Goal: Check status: Check status

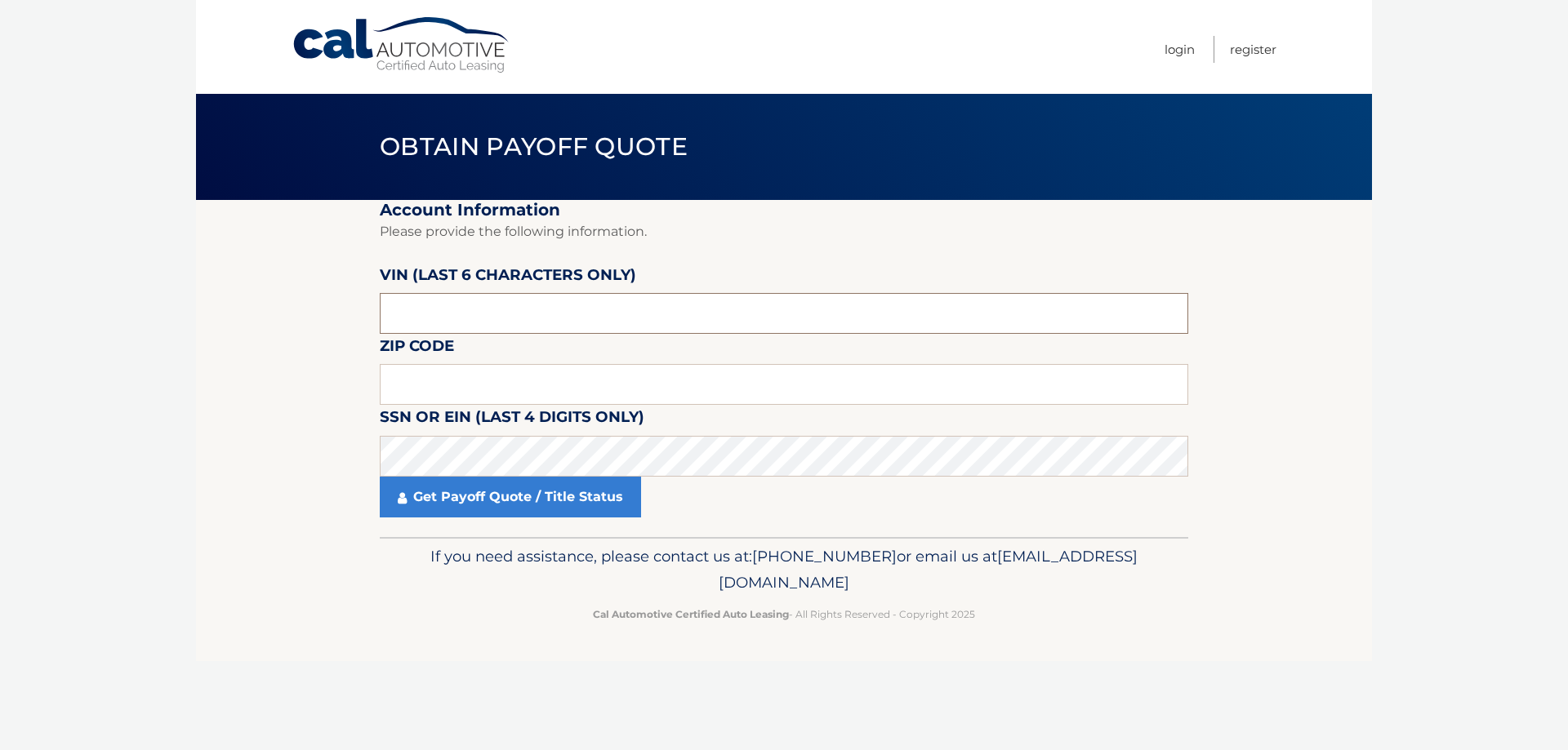
click at [723, 312] on input "text" at bounding box center [784, 313] width 809 height 41
click at [683, 302] on input "text" at bounding box center [784, 313] width 809 height 41
type input "358576"
click at [713, 385] on input "text" at bounding box center [784, 384] width 809 height 41
type input "33012"
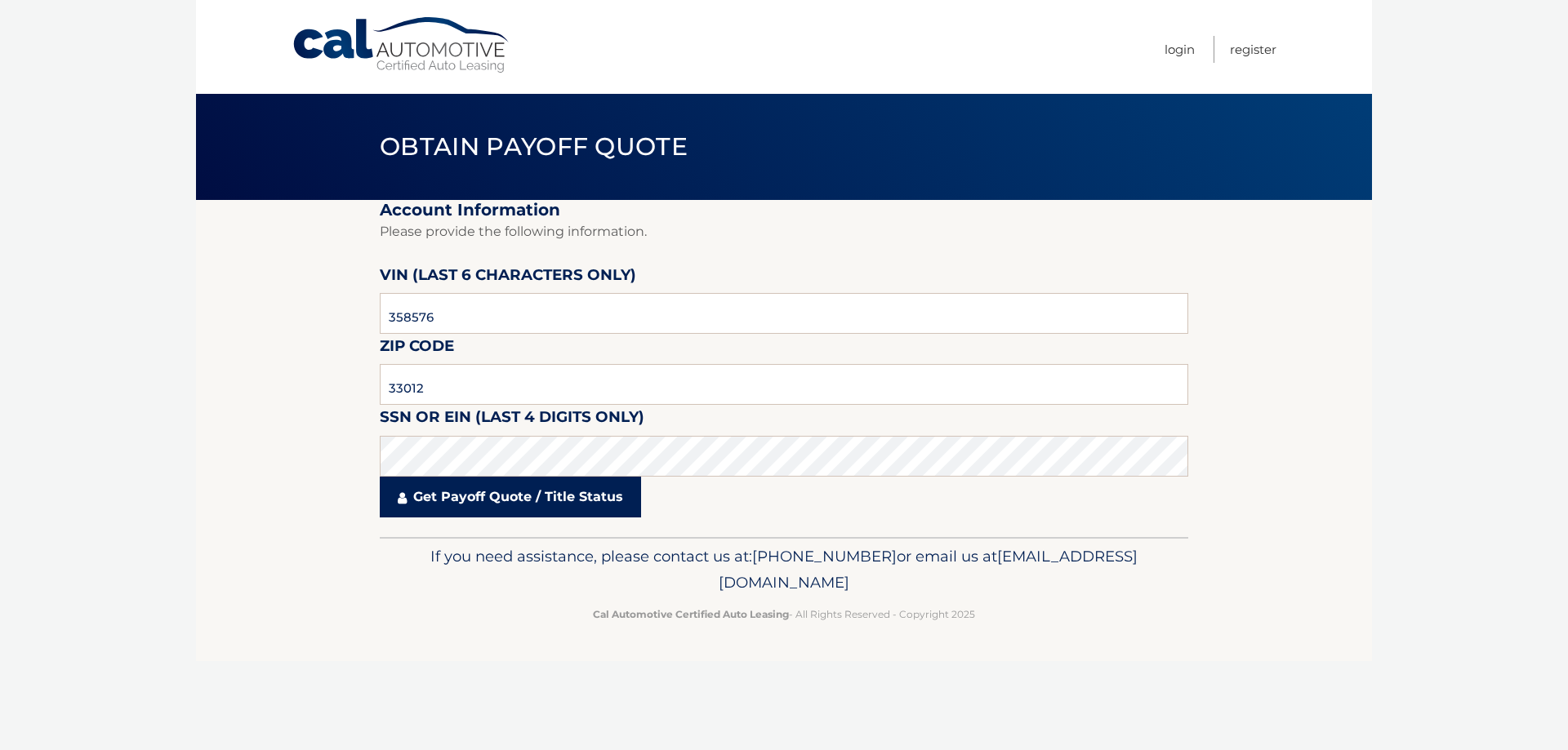
click at [484, 496] on link "Get Payoff Quote / Title Status" at bounding box center [511, 497] width 261 height 41
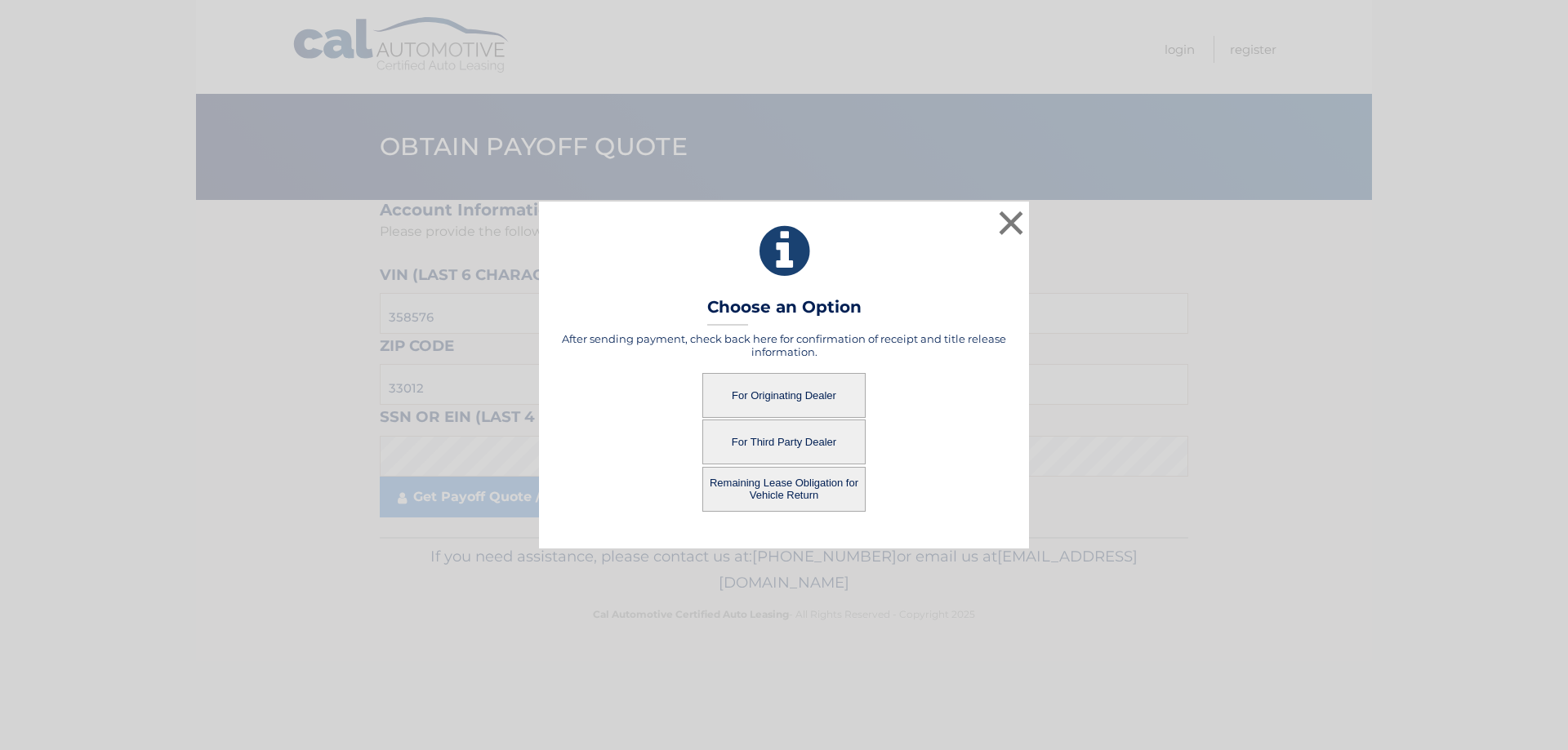
click at [808, 404] on button "For Originating Dealer" at bounding box center [784, 395] width 163 height 45
click at [780, 396] on button "For Originating Dealer" at bounding box center [784, 395] width 163 height 45
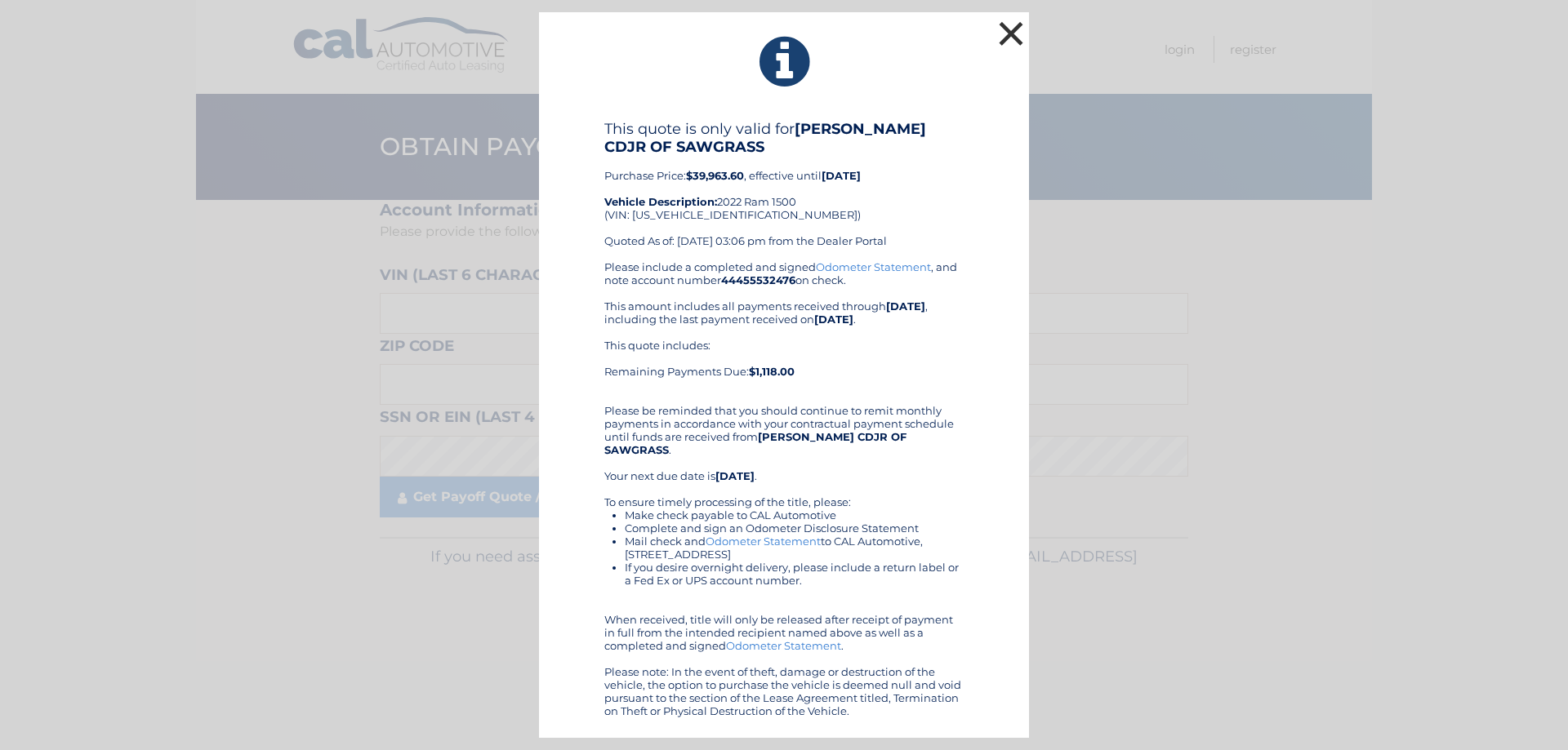
click at [1016, 42] on button "×" at bounding box center [1011, 33] width 33 height 33
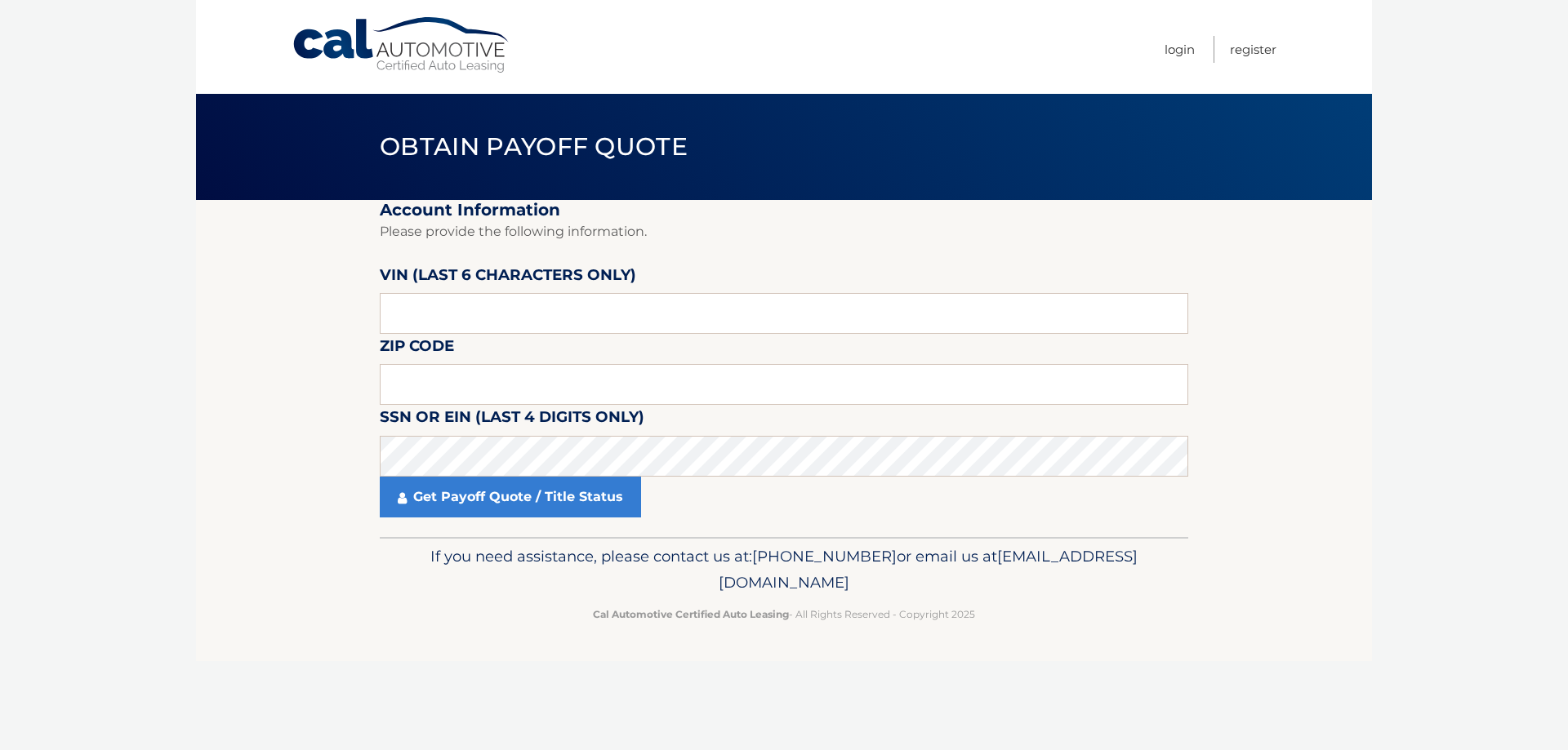
click at [1341, 358] on section "Account Information Please provide the following information. VIN (last 6 chara…" at bounding box center [784, 368] width 1176 height 337
click at [608, 301] on input "text" at bounding box center [784, 313] width 809 height 41
type input "358576"
click at [531, 390] on input "text" at bounding box center [784, 384] width 809 height 41
type input "33012"
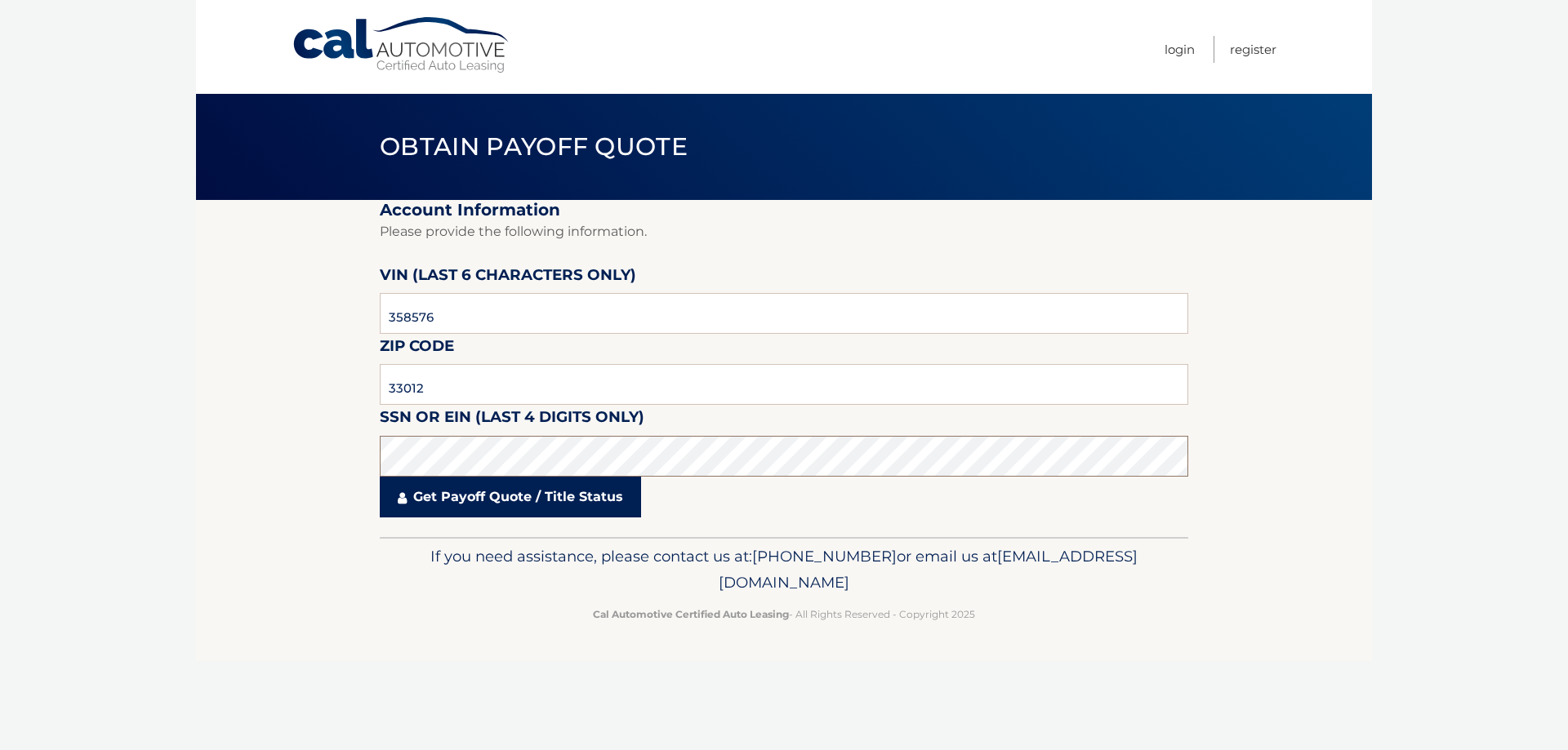
click button "For Originating Dealer" at bounding box center [0, 0] width 0 height 0
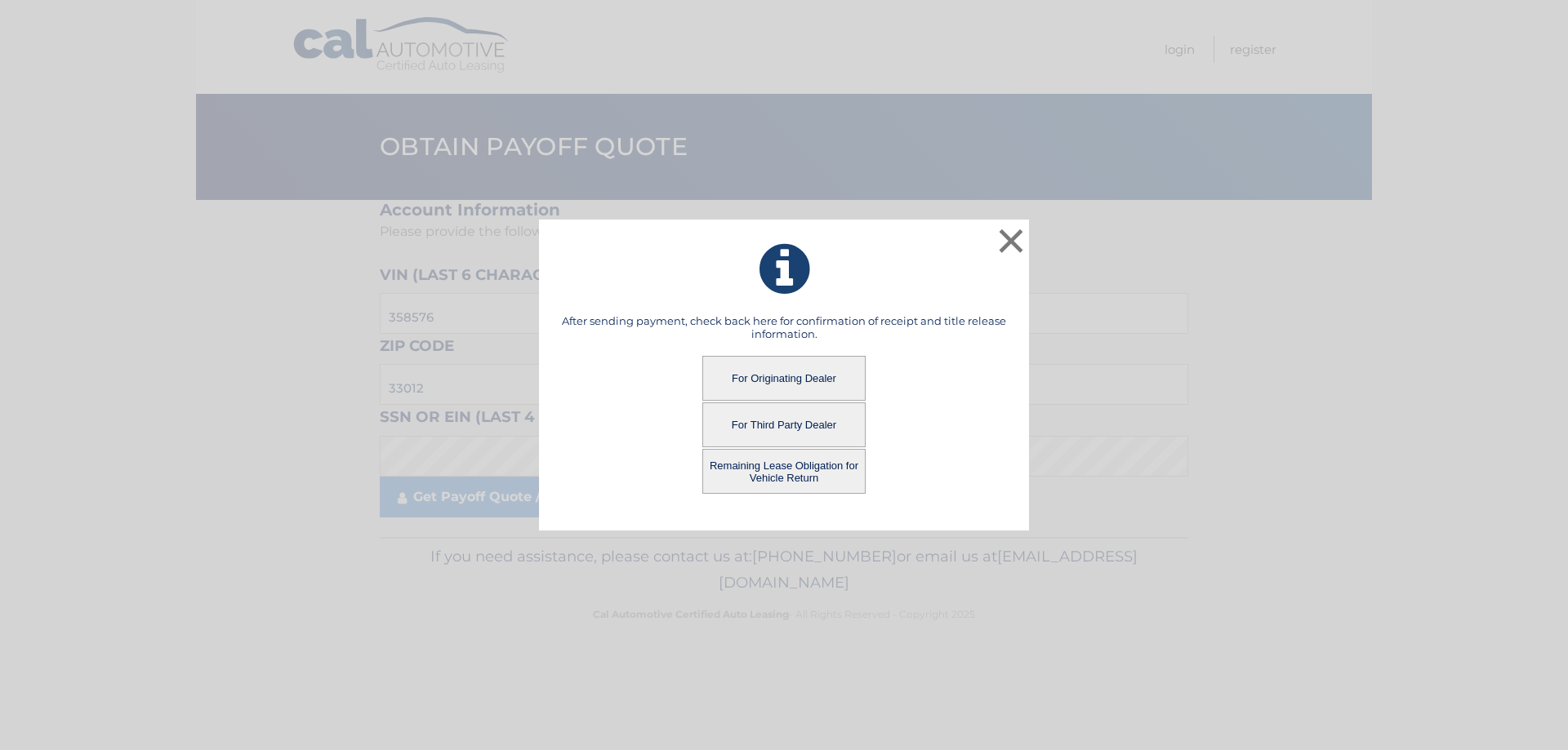
click at [783, 472] on button "Remaining Lease Obligation for Vehicle Return" at bounding box center [784, 471] width 163 height 45
click at [805, 472] on button "Remaining Lease Obligation for Vehicle Return" at bounding box center [784, 471] width 163 height 45
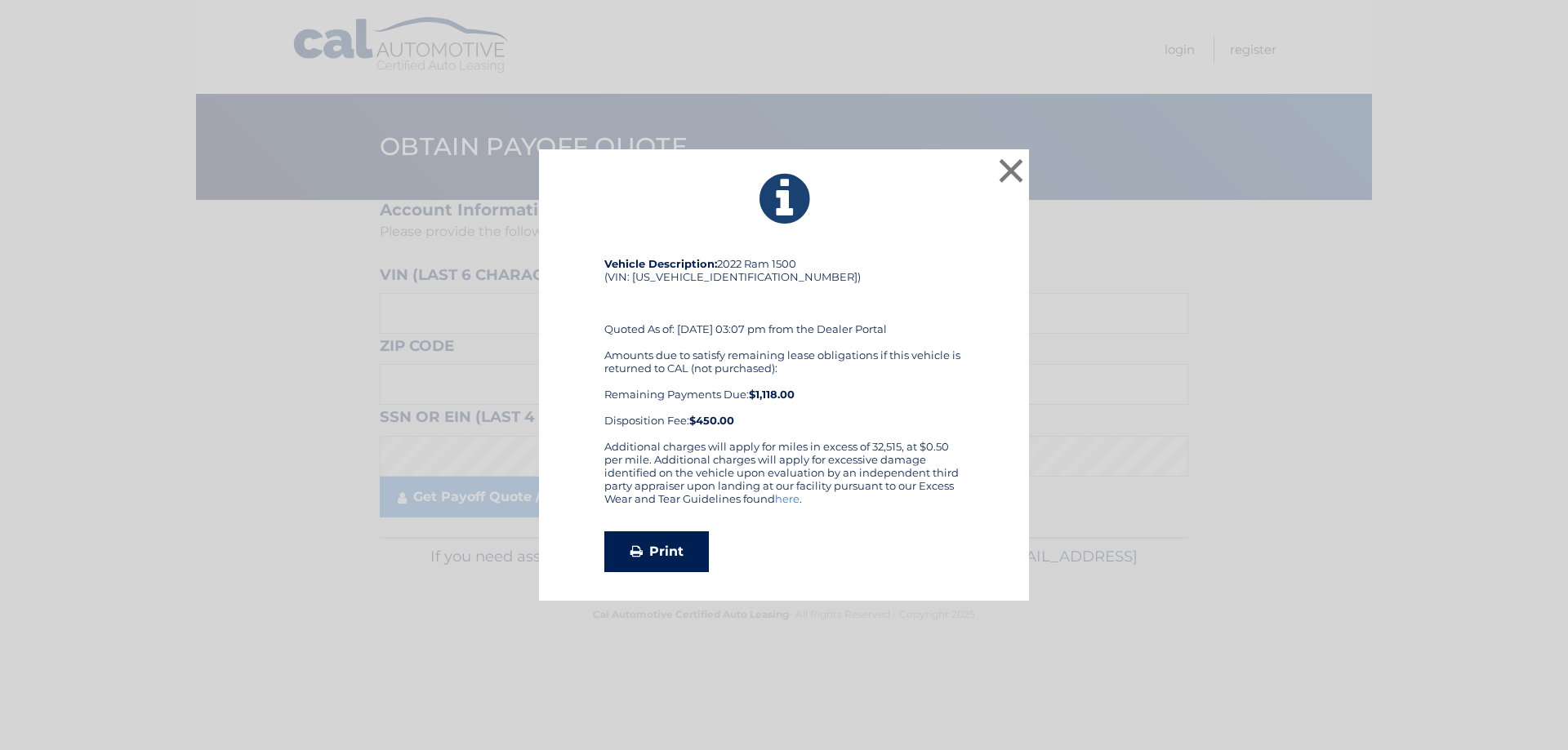
click at [677, 556] on link "Print" at bounding box center [657, 551] width 105 height 41
